Goal: Book appointment/travel/reservation

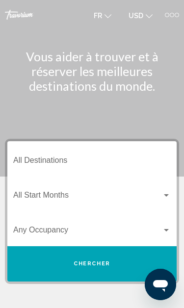
click at [157, 163] on input "Destination All Destinations" at bounding box center [91, 162] width 157 height 9
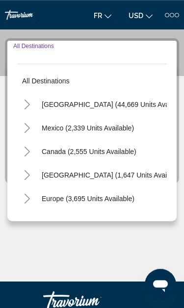
scroll to position [107, 0]
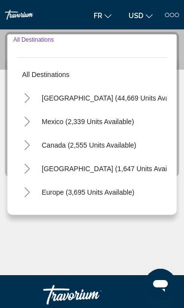
click at [129, 170] on span "Caribbean & Atlantic Islands (1,647 units available)" at bounding box center [113, 169] width 142 height 8
type input "**********"
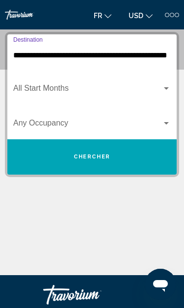
click at [160, 87] on span "Search widget" at bounding box center [87, 90] width 148 height 9
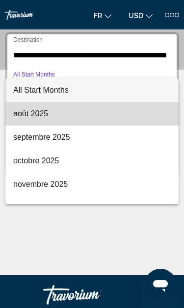
click at [111, 114] on span "août 2025" at bounding box center [91, 114] width 157 height 24
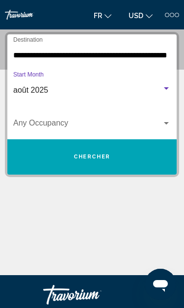
click at [117, 159] on button "Chercher" at bounding box center [91, 156] width 169 height 35
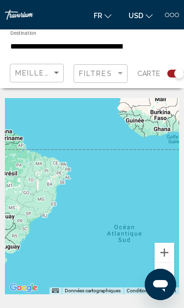
click at [105, 14] on icon "Change language" at bounding box center [107, 16] width 7 height 7
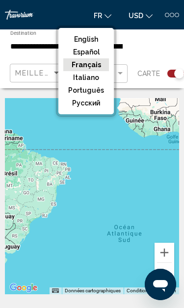
click at [96, 66] on button "Français" at bounding box center [86, 64] width 46 height 13
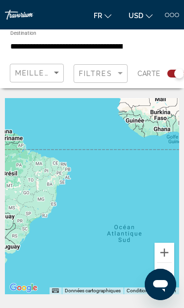
click at [145, 18] on button "USD USD ($) MXN (Mex$) CAD (Can$) GBP (£) EUR (€) AUD (A$) NZD (NZ$) CNY (CN¥)" at bounding box center [140, 15] width 34 height 14
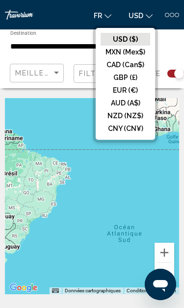
click at [132, 93] on button "EUR (€)" at bounding box center [124, 90] width 49 height 13
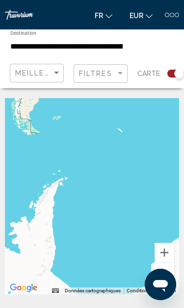
click at [177, 17] on div at bounding box center [176, 15] width 4 height 4
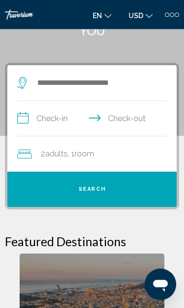
scroll to position [12, 0]
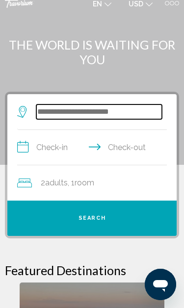
click at [129, 113] on input "Search widget" at bounding box center [98, 111] width 125 height 15
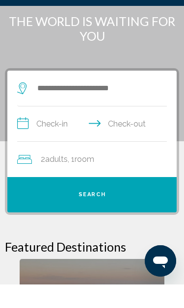
click at [71, 130] on input "**********" at bounding box center [93, 149] width 153 height 38
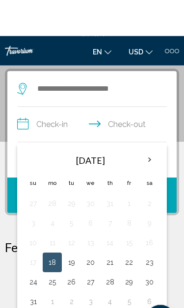
scroll to position [72, 0]
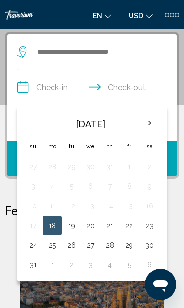
click at [53, 246] on button "25" at bounding box center [52, 245] width 8 height 14
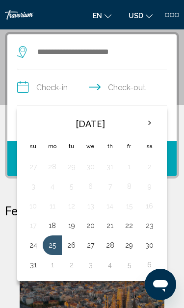
click at [114, 247] on button "28" at bounding box center [110, 245] width 8 height 14
type input "**********"
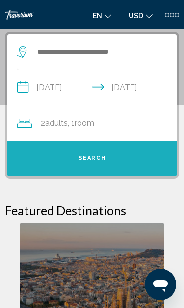
click at [135, 158] on button "Search" at bounding box center [91, 158] width 169 height 35
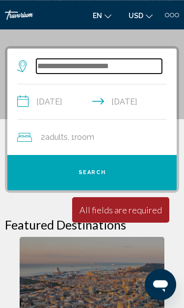
click at [142, 73] on input "Search widget" at bounding box center [98, 66] width 125 height 15
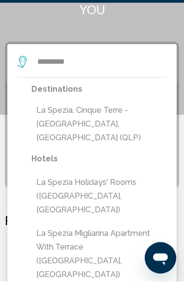
click at [154, 127] on button "La Spezia, Cinque Terre - [GEOGRAPHIC_DATA], [GEOGRAPHIC_DATA] (QLP)" at bounding box center [98, 150] width 135 height 46
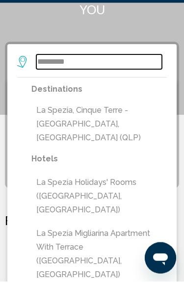
type input "**********"
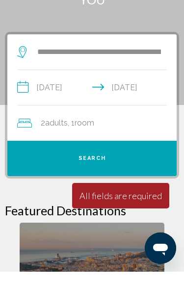
click at [135, 177] on button "Search" at bounding box center [91, 194] width 169 height 35
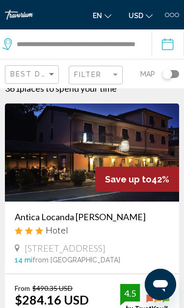
scroll to position [26, 0]
